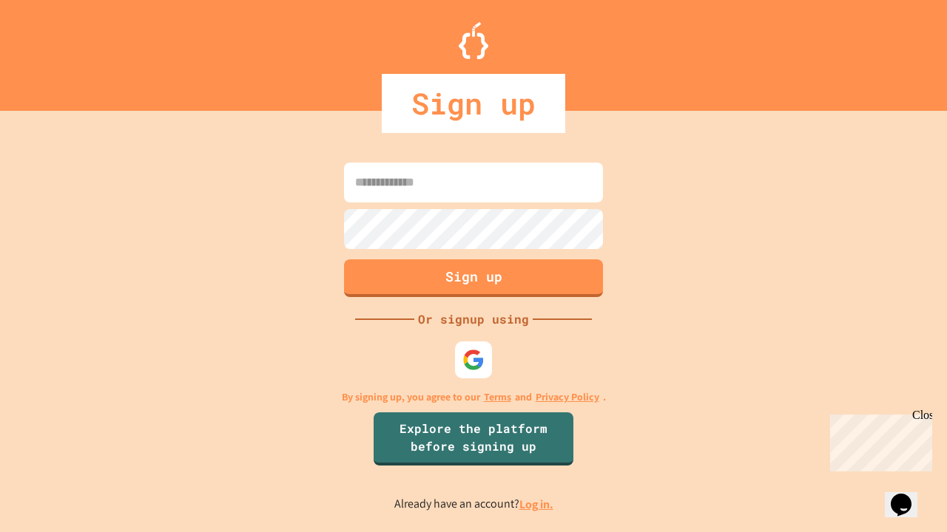
click at [537, 504] on link "Log in." at bounding box center [536, 505] width 34 height 16
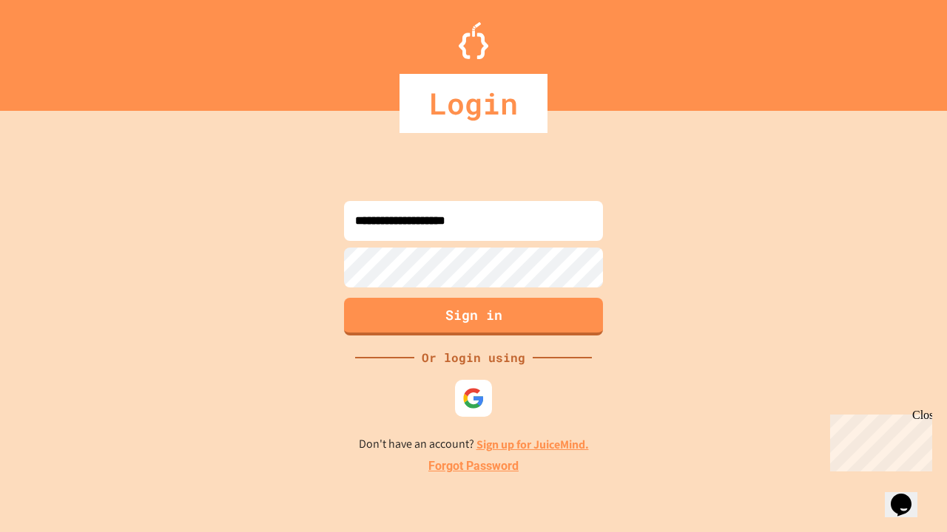
type input "**********"
